Goal: Task Accomplishment & Management: Use online tool/utility

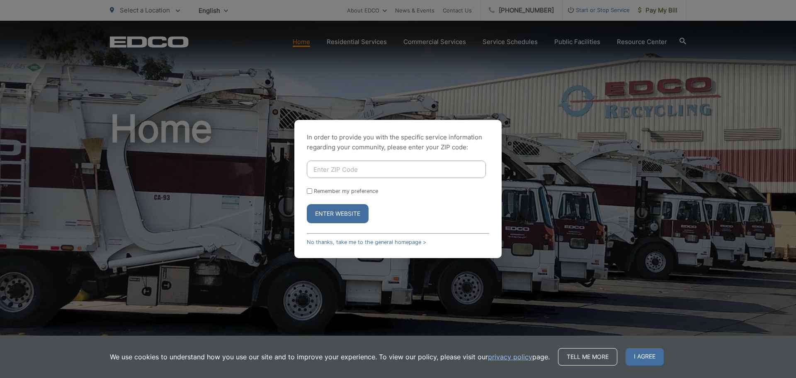
click at [325, 175] on input "Enter ZIP Code" at bounding box center [396, 169] width 179 height 17
type input "92078"
click at [338, 213] on button "Enter Website" at bounding box center [338, 213] width 62 height 19
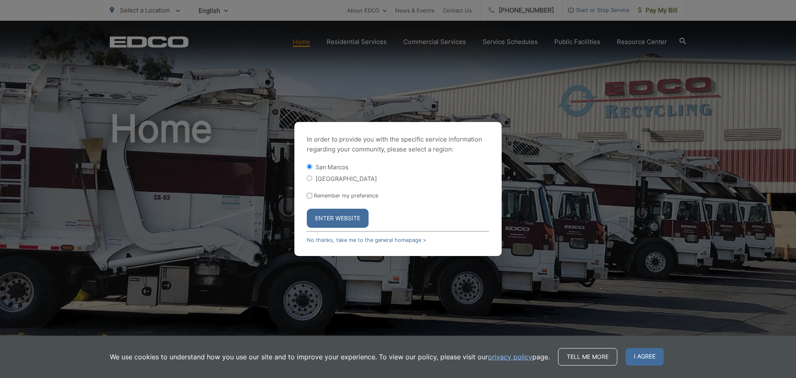
click at [334, 214] on button "Enter Website" at bounding box center [338, 218] width 62 height 19
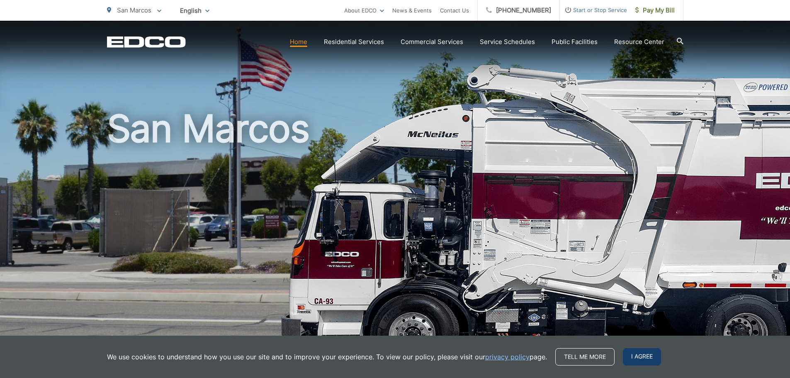
click at [650, 354] on span "I agree" at bounding box center [642, 356] width 38 height 17
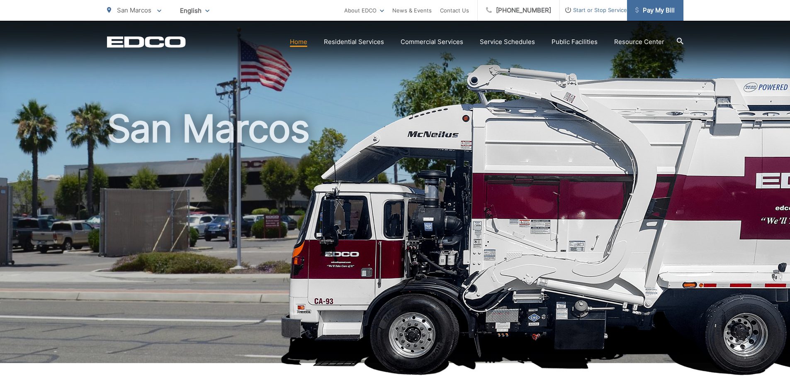
click at [664, 11] on span "Pay My Bill" at bounding box center [655, 10] width 39 height 10
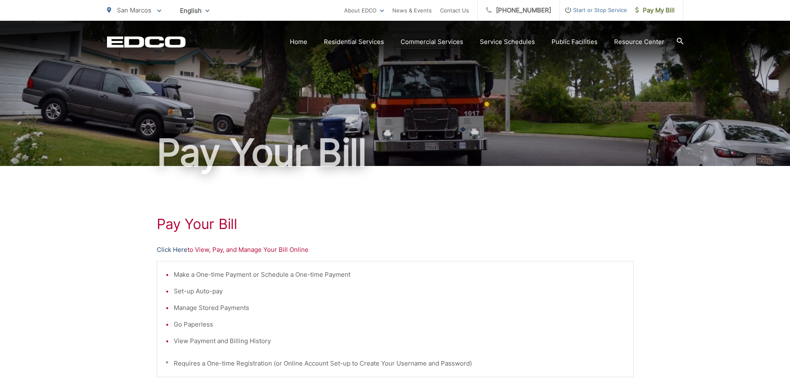
click at [177, 250] on link "Click Here" at bounding box center [172, 250] width 31 height 10
